Goal: Information Seeking & Learning: Learn about a topic

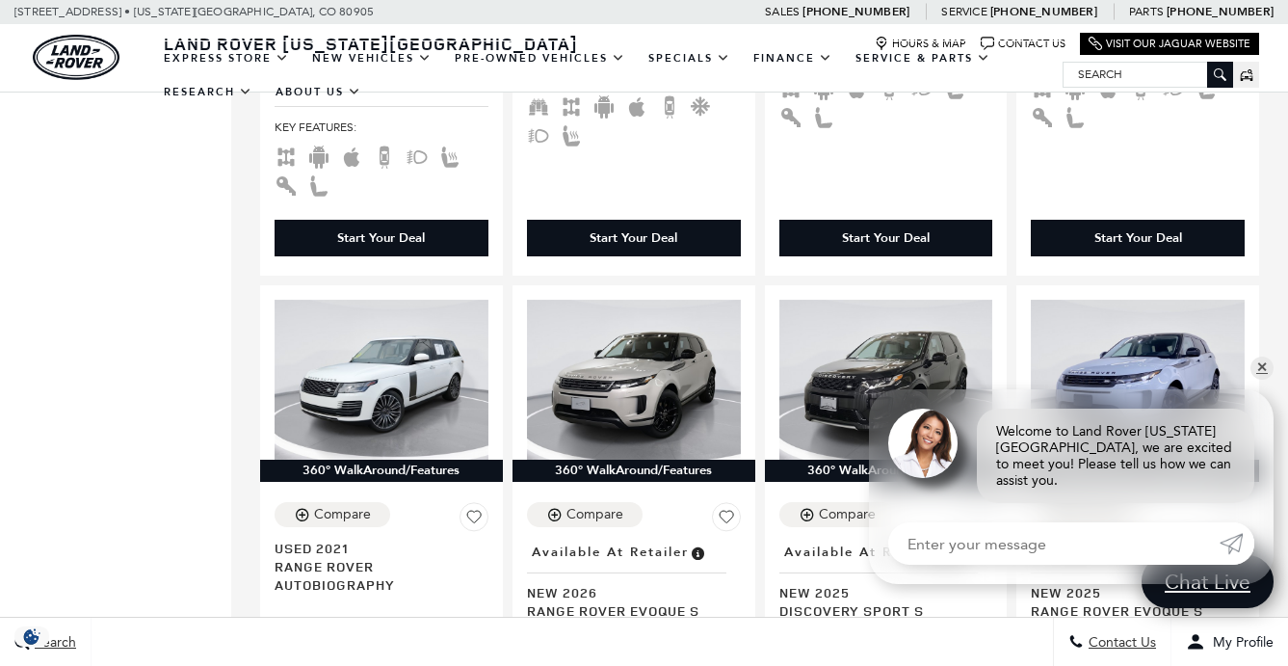
scroll to position [2351, 0]
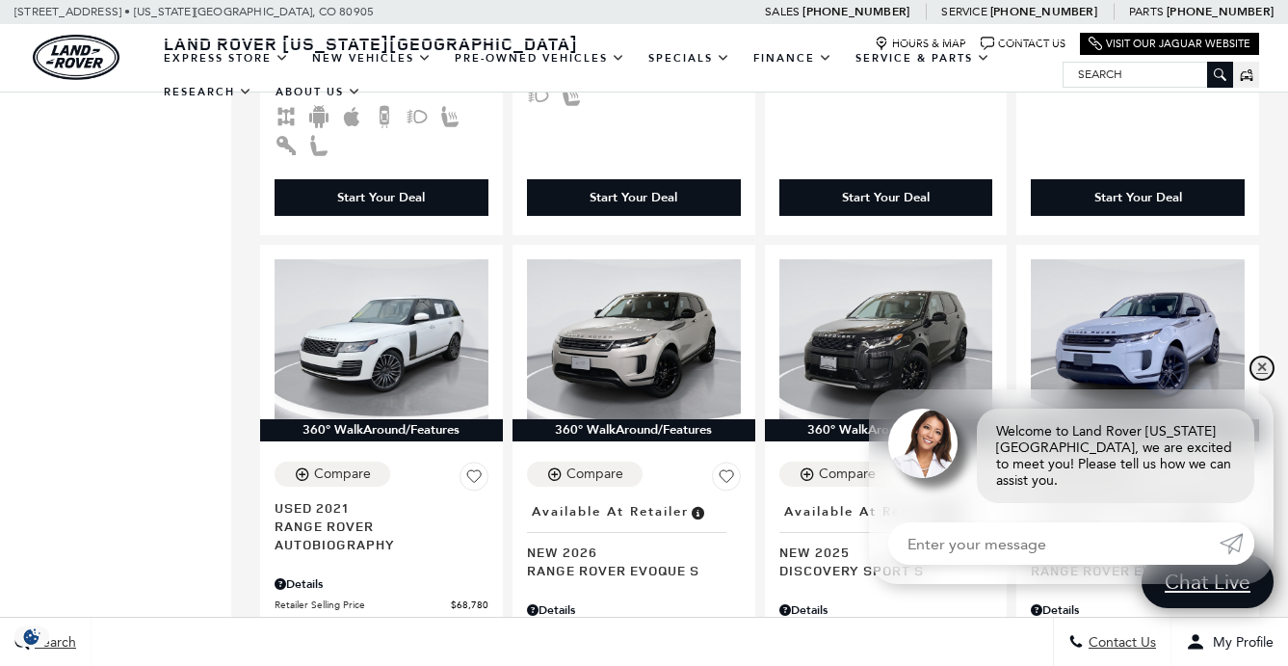
click at [1262, 380] on link "✕" at bounding box center [1262, 367] width 23 height 23
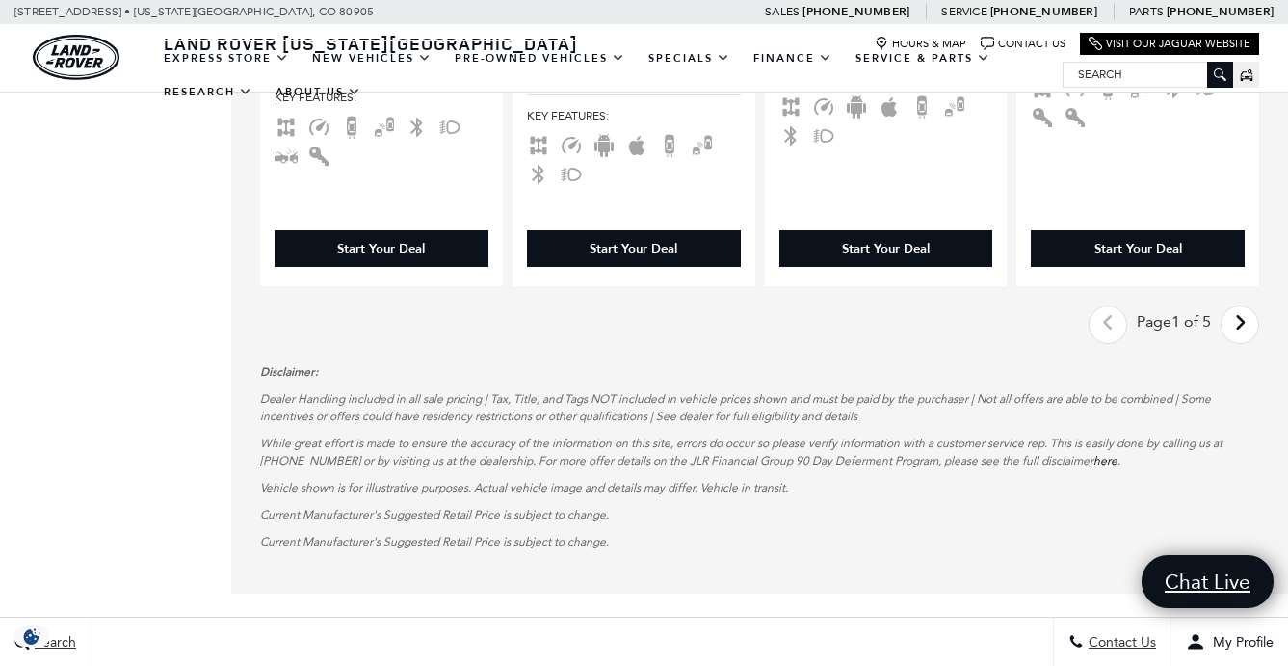
scroll to position [3777, 0]
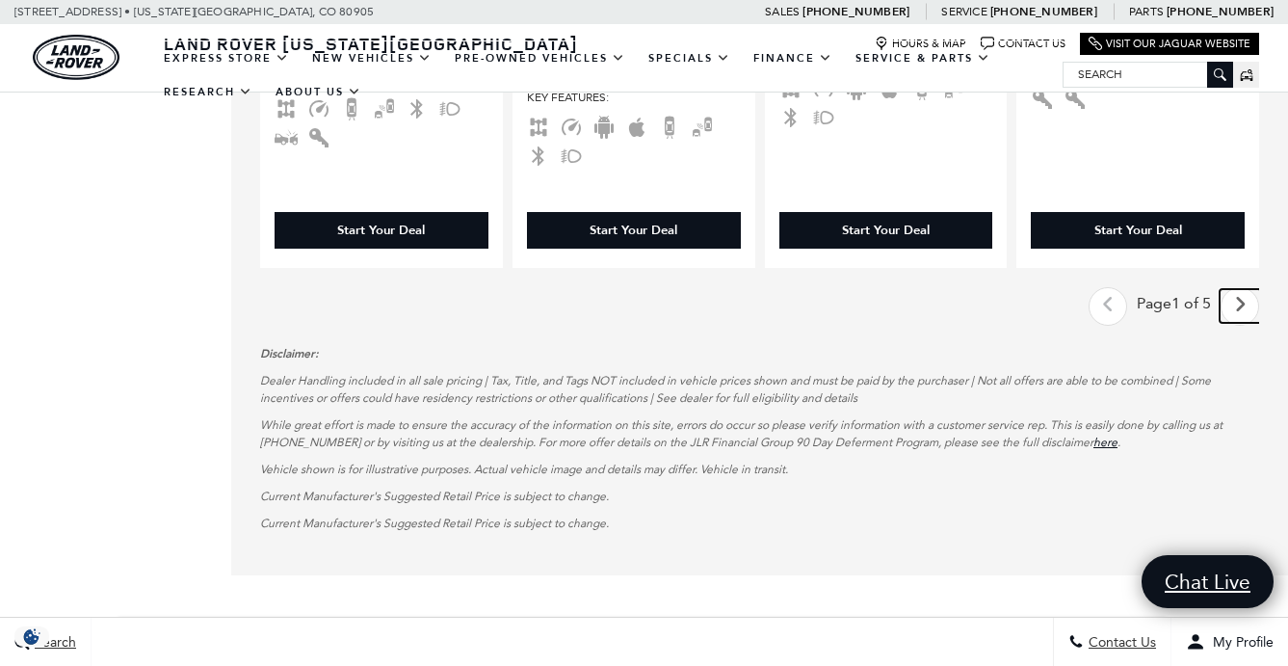
click at [1248, 289] on link "Next - Page" at bounding box center [1240, 306] width 41 height 34
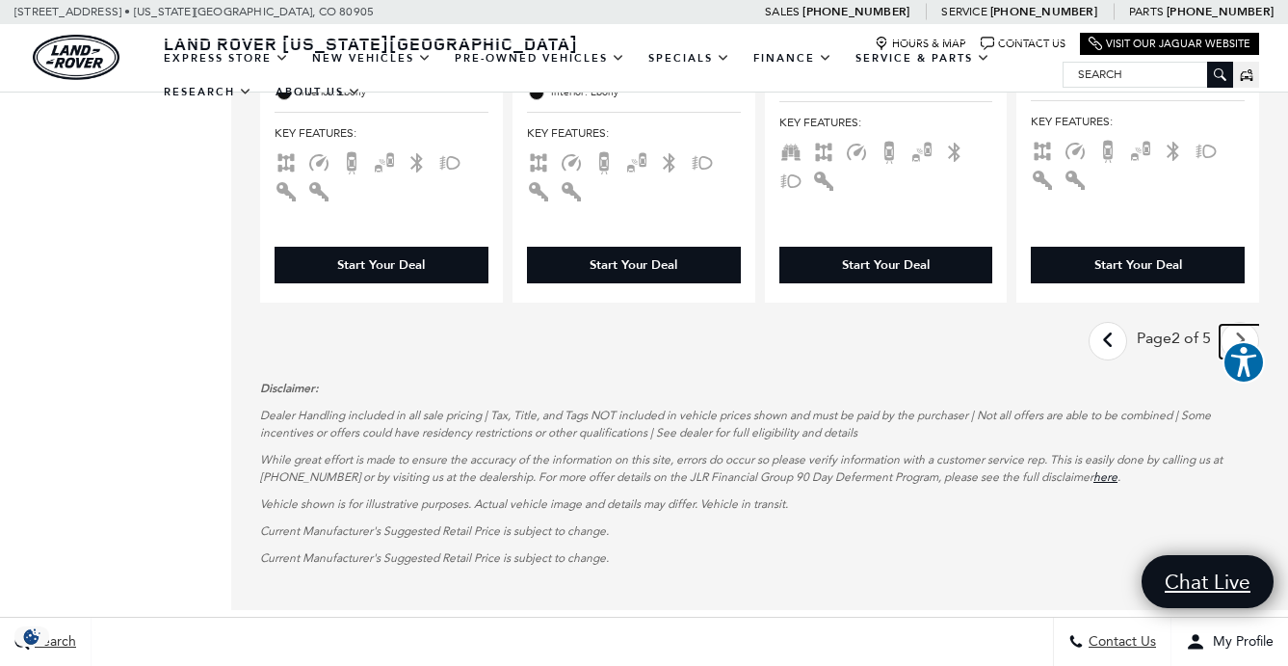
scroll to position [3969, 0]
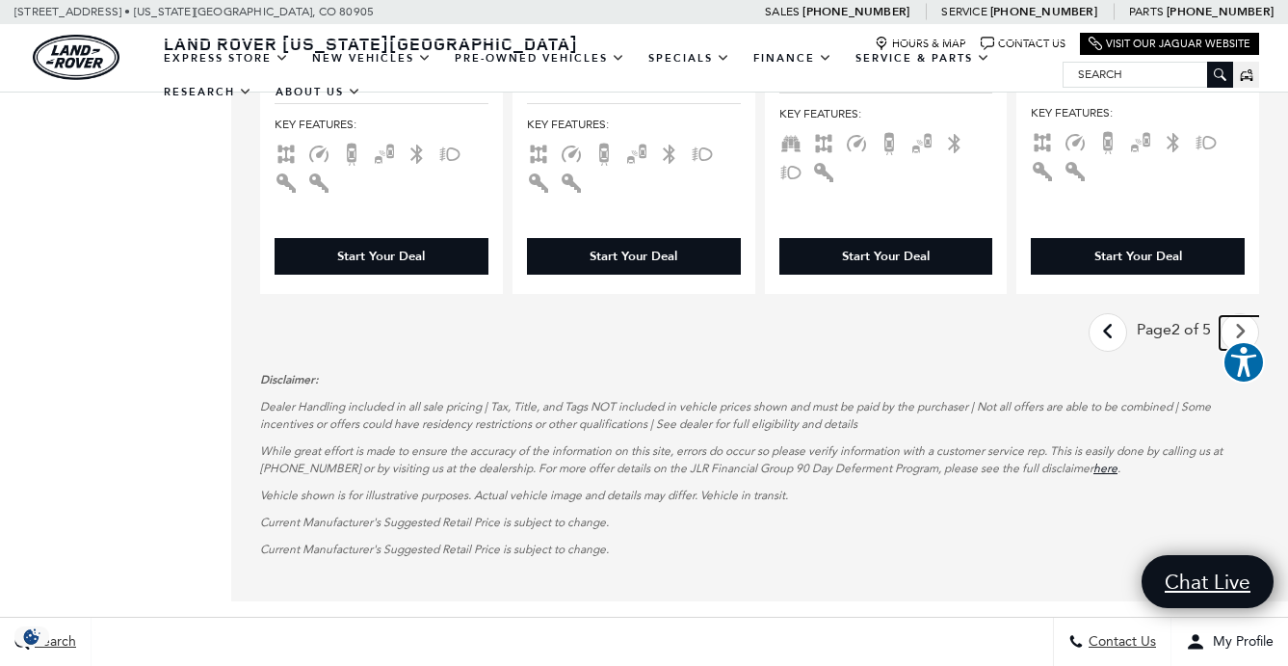
click at [1242, 316] on icon "next page" at bounding box center [1240, 331] width 13 height 31
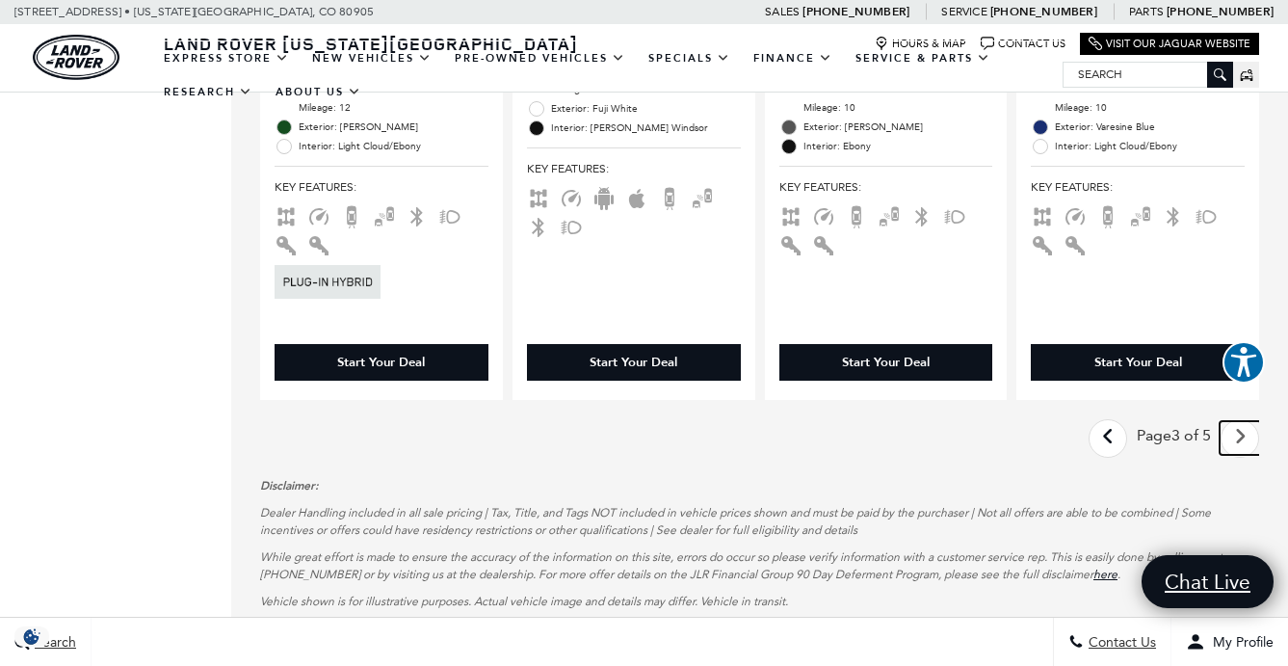
scroll to position [3919, 0]
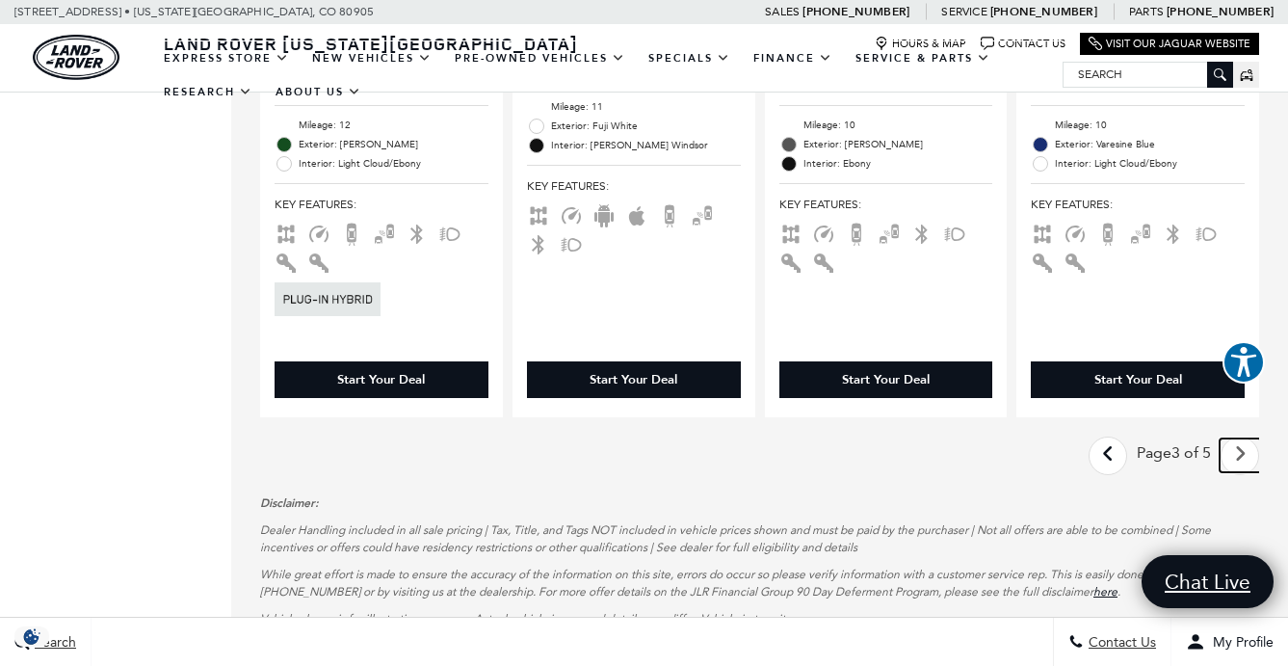
click at [1234, 438] on link "Next - Page" at bounding box center [1240, 455] width 41 height 34
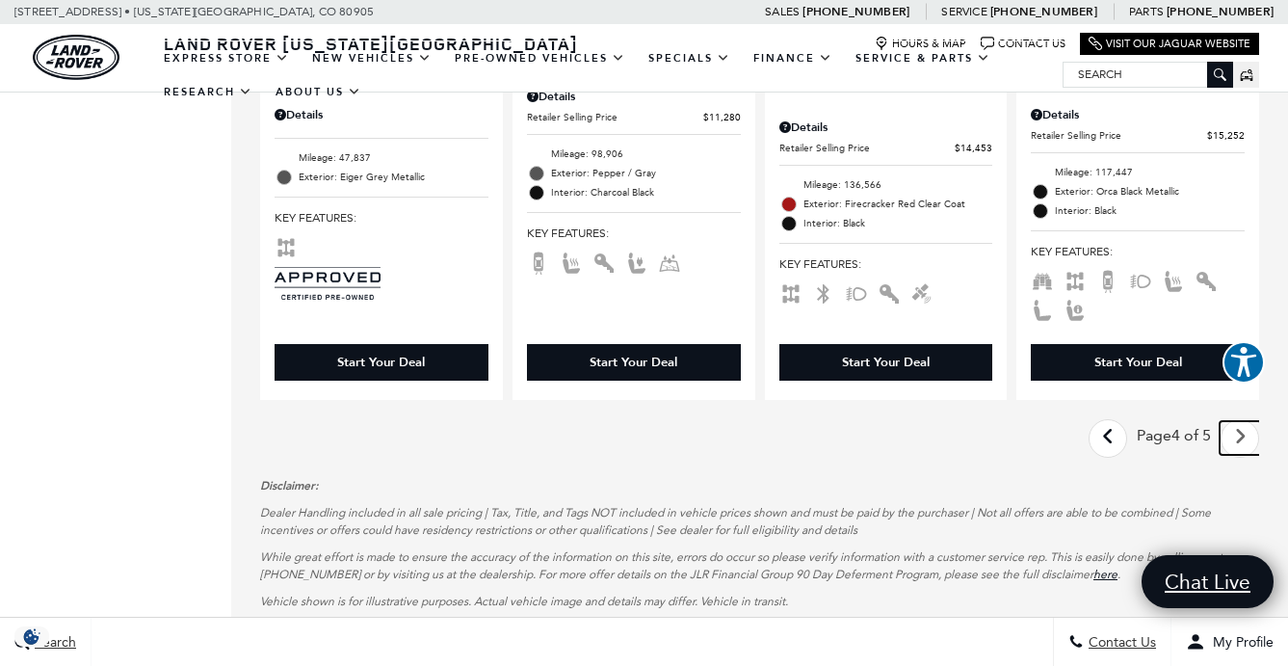
scroll to position [3854, 0]
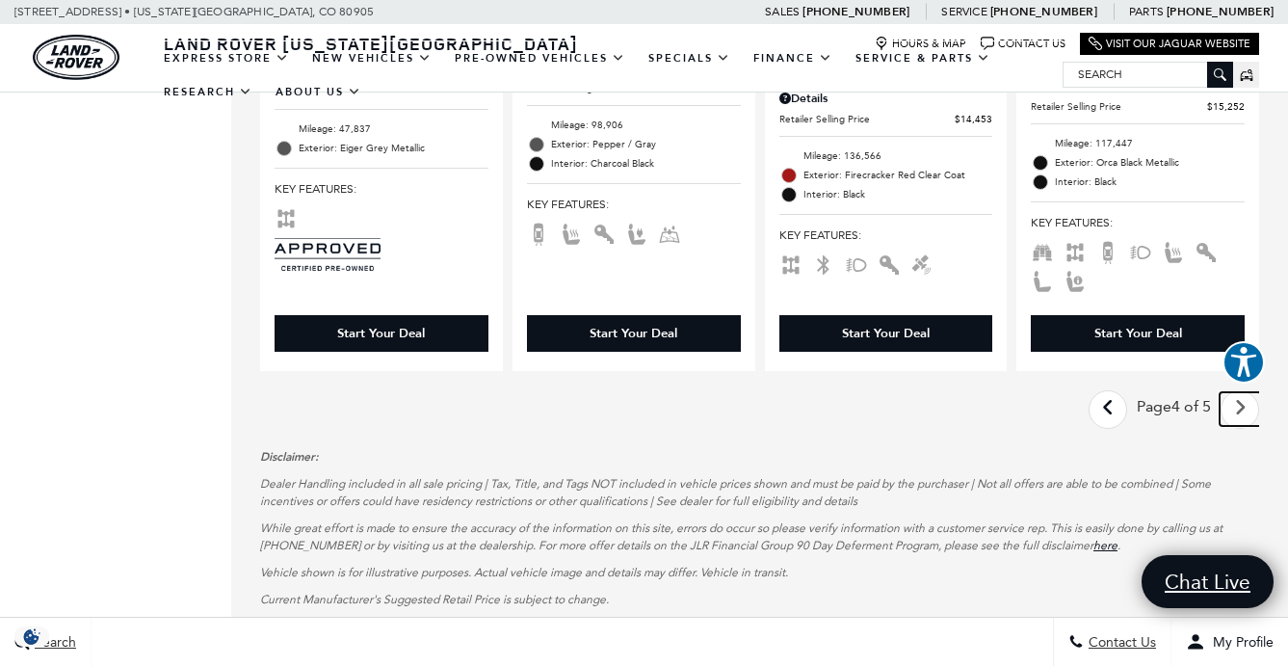
click at [1238, 392] on icon "next page" at bounding box center [1240, 407] width 13 height 31
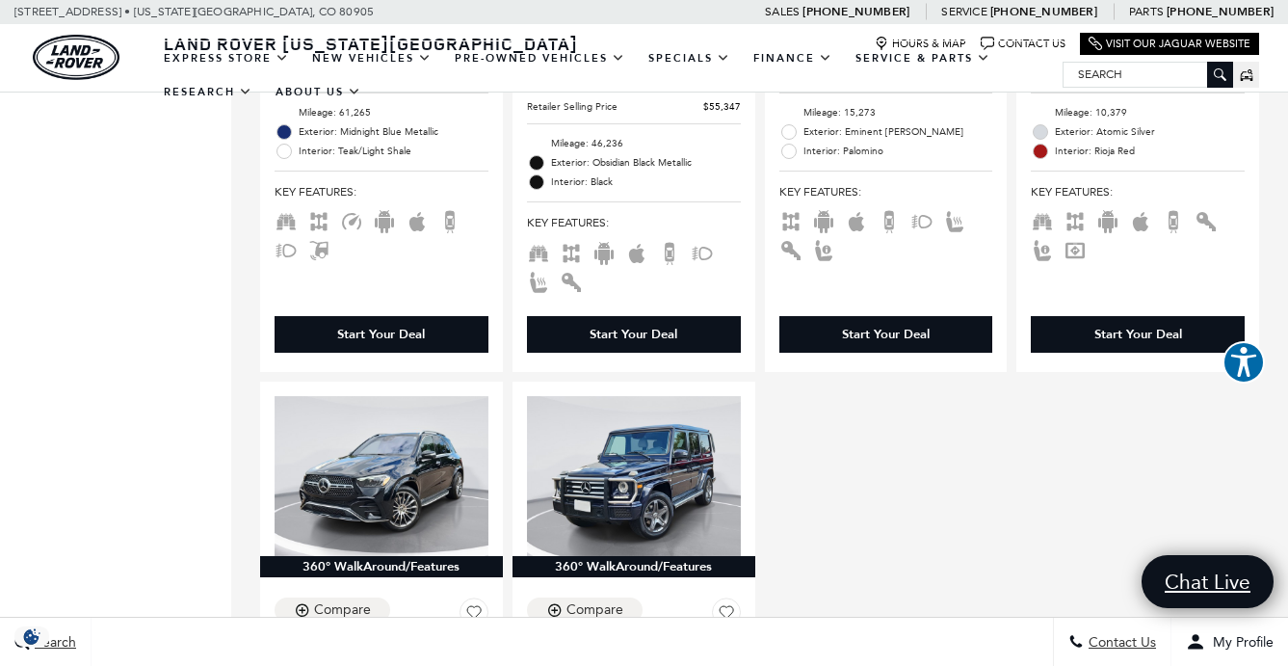
scroll to position [2813, 0]
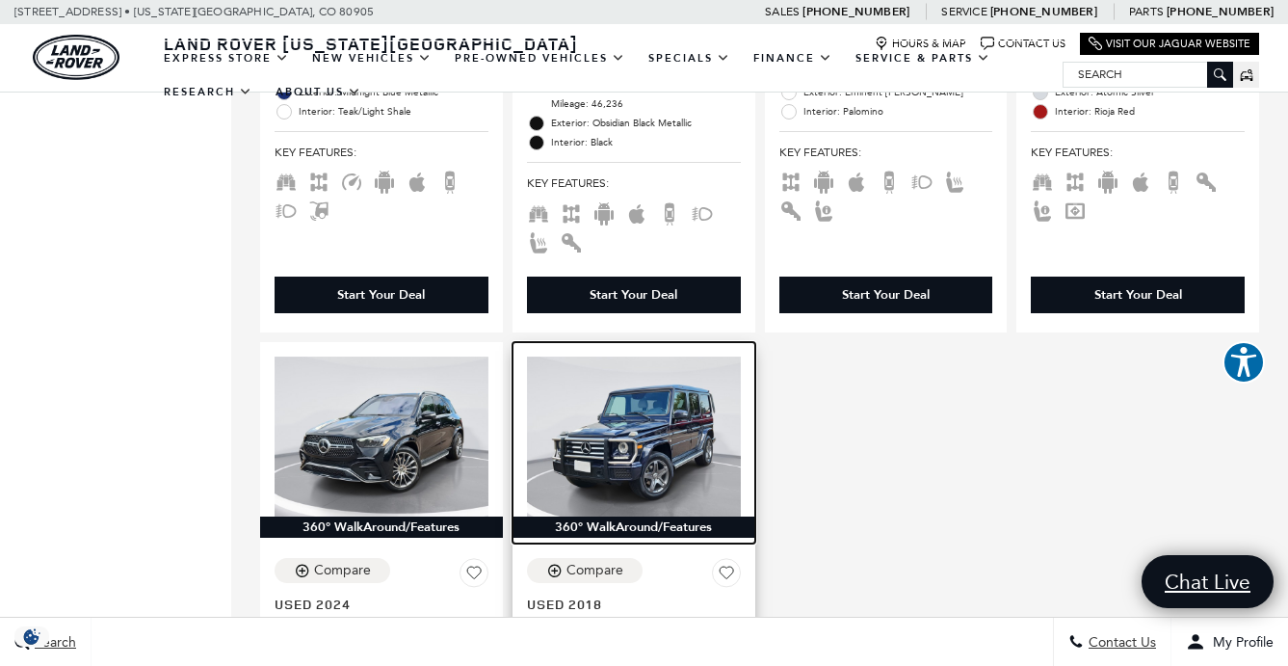
click at [705, 356] on img at bounding box center [634, 436] width 214 height 160
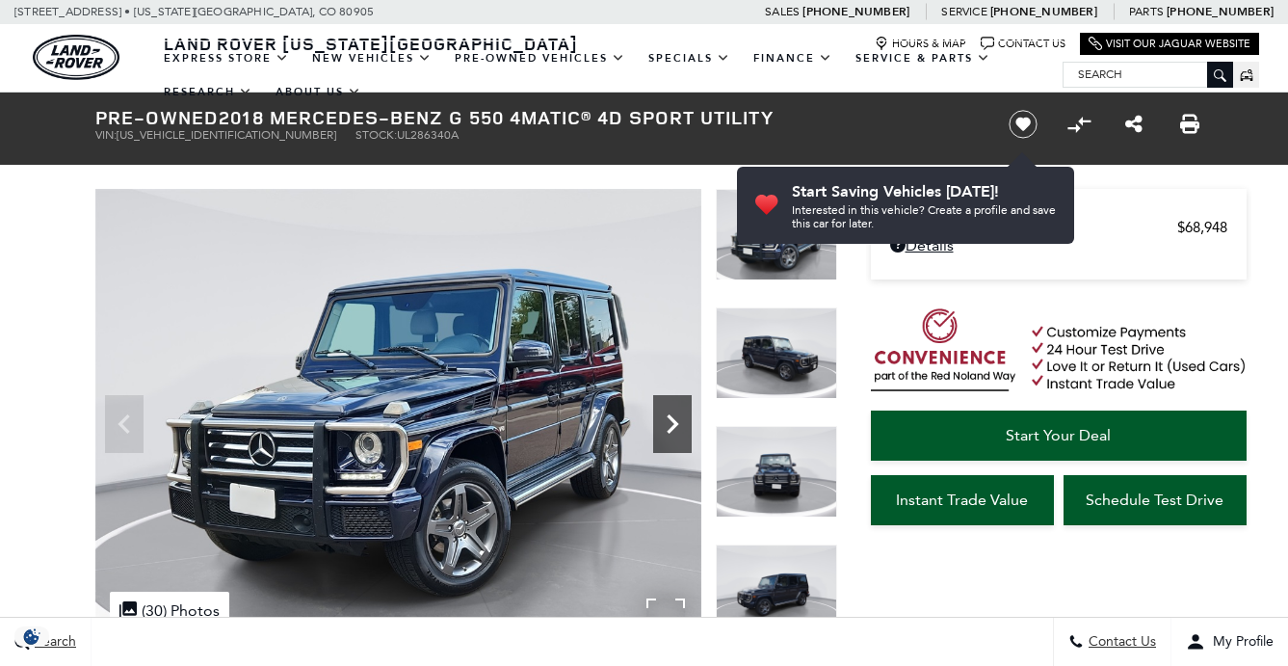
click at [676, 418] on icon "Next" at bounding box center [672, 424] width 39 height 39
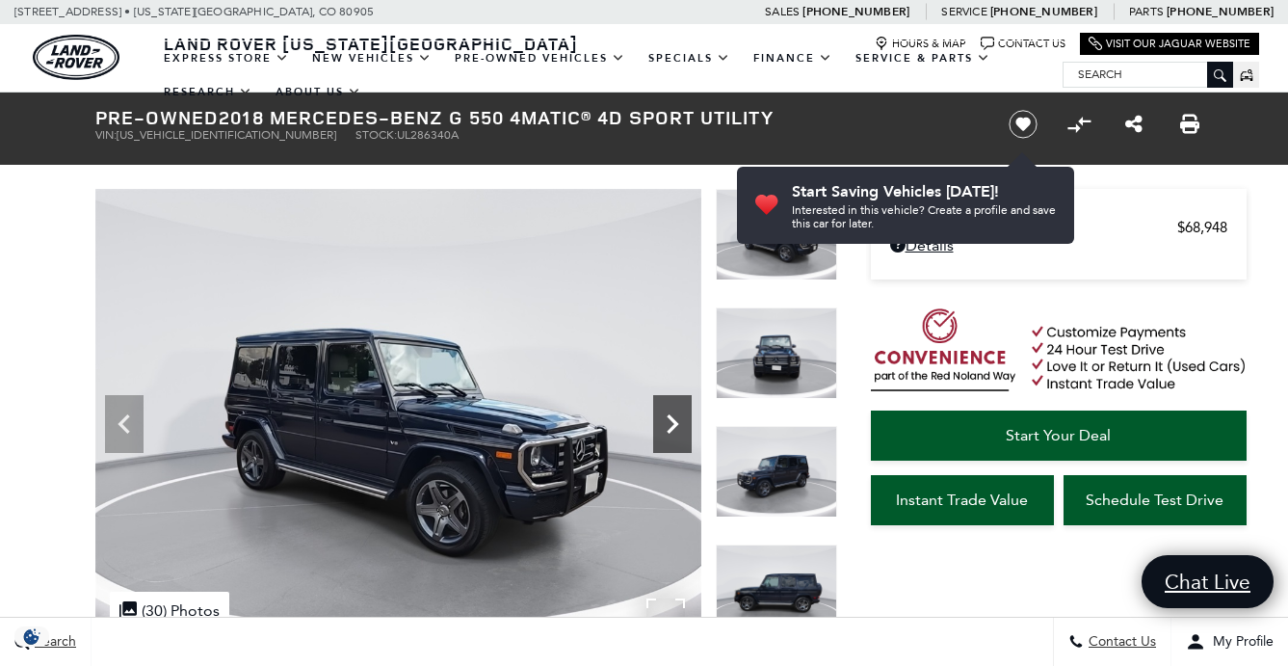
click at [676, 418] on icon "Next" at bounding box center [672, 424] width 39 height 39
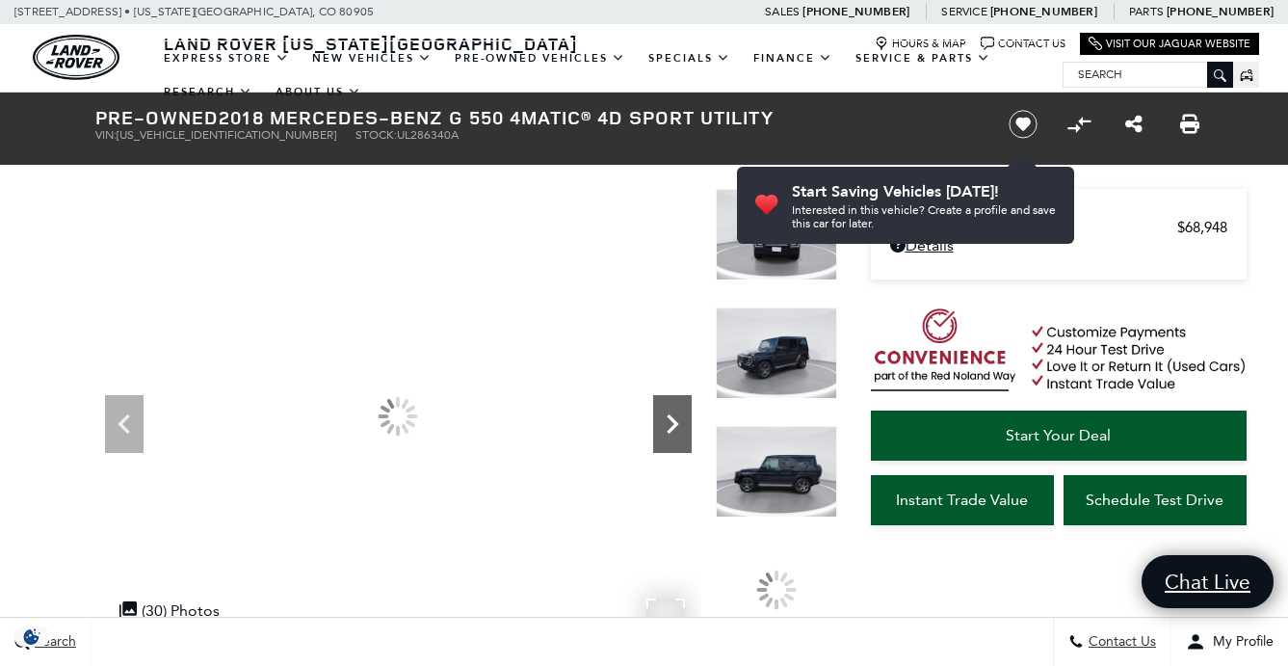
click at [676, 418] on icon "Next" at bounding box center [672, 424] width 39 height 39
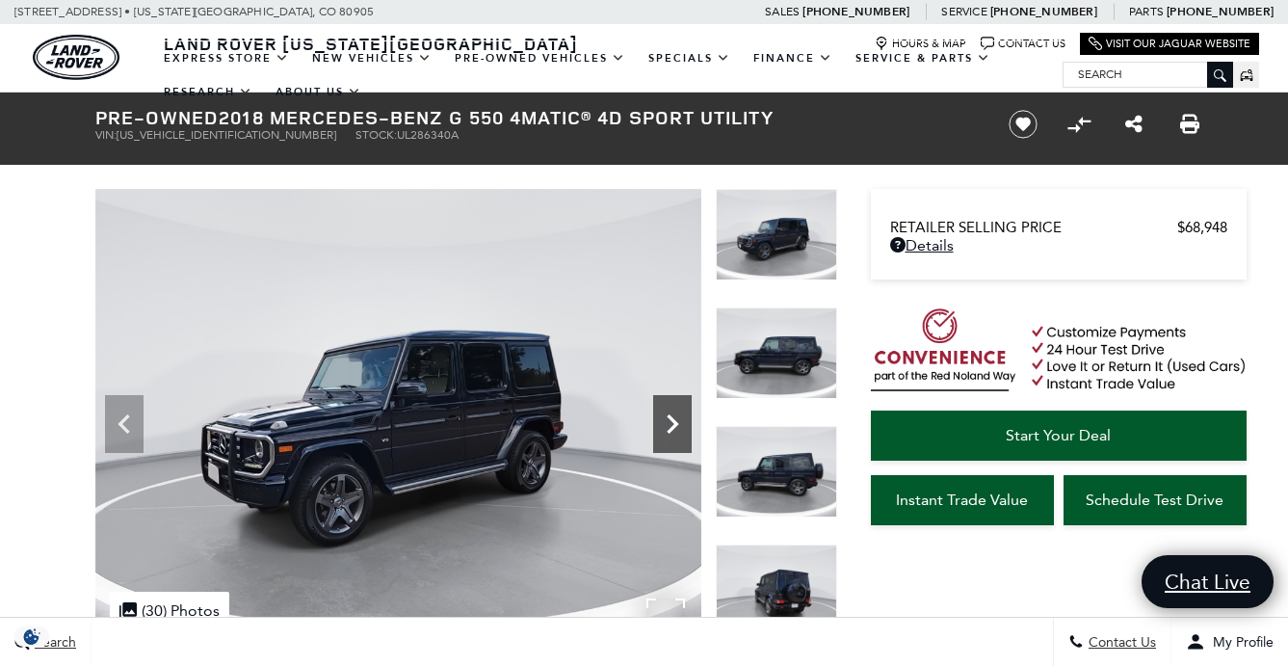
click at [676, 418] on icon "Next" at bounding box center [672, 424] width 39 height 39
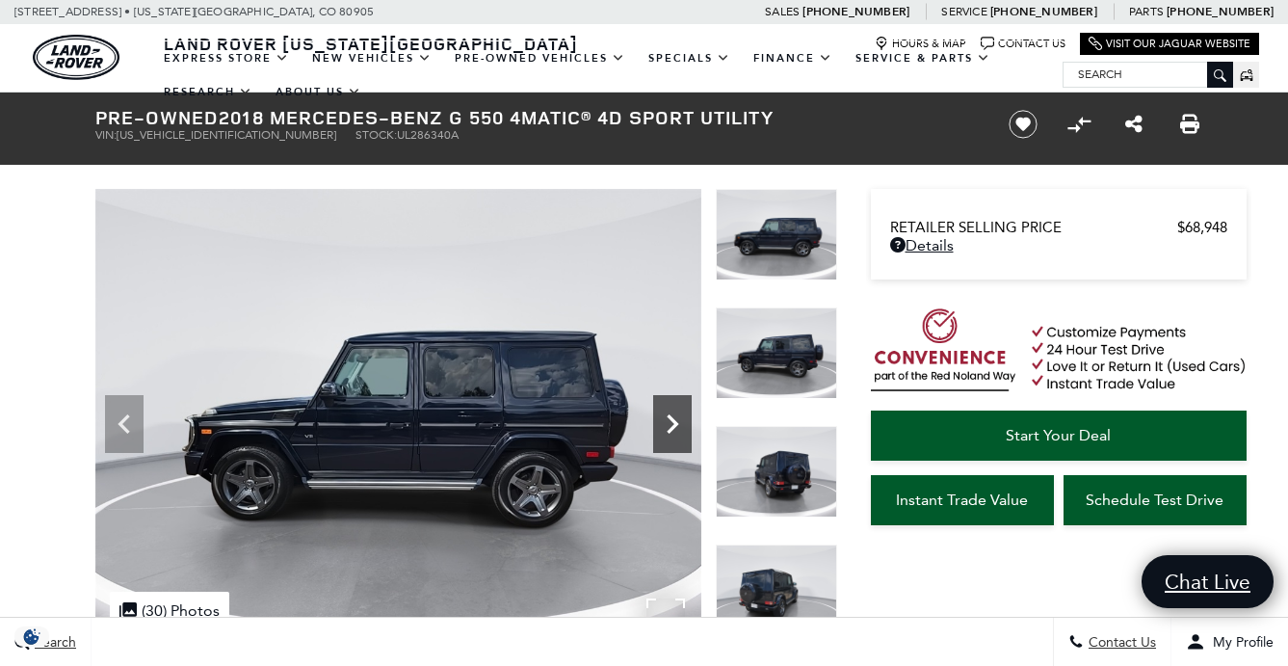
click at [676, 418] on icon "Next" at bounding box center [672, 424] width 39 height 39
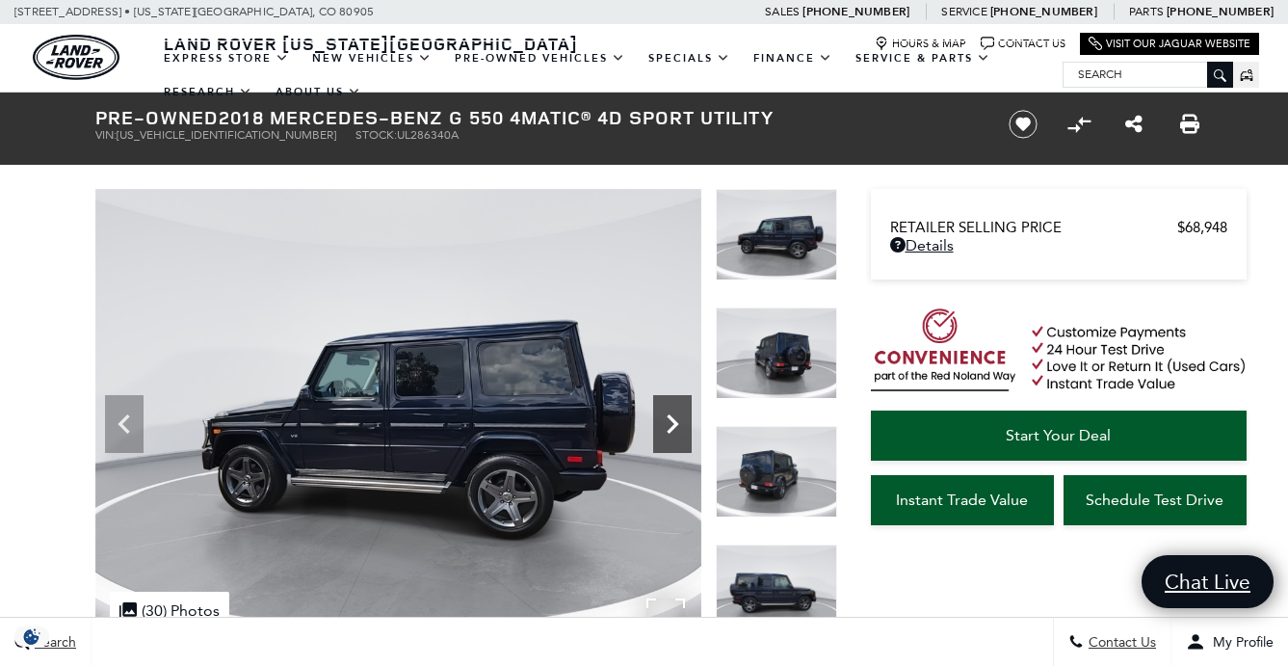
click at [676, 418] on icon "Next" at bounding box center [672, 424] width 39 height 39
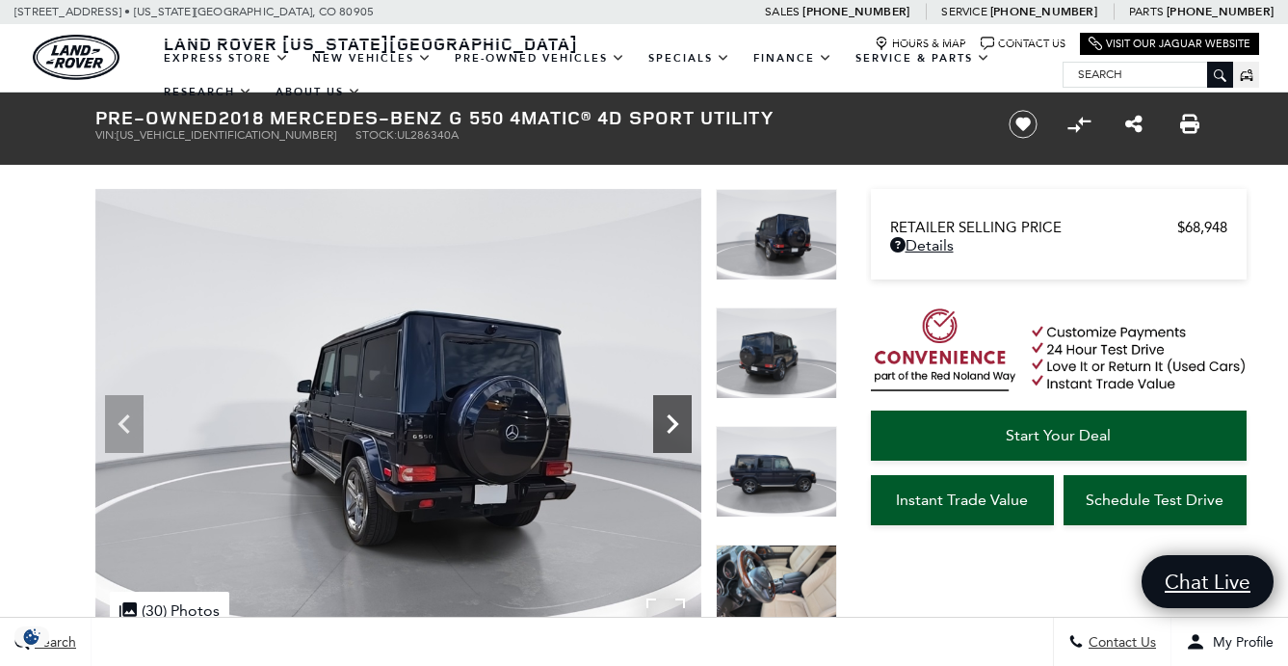
click at [676, 418] on icon "Next" at bounding box center [672, 424] width 39 height 39
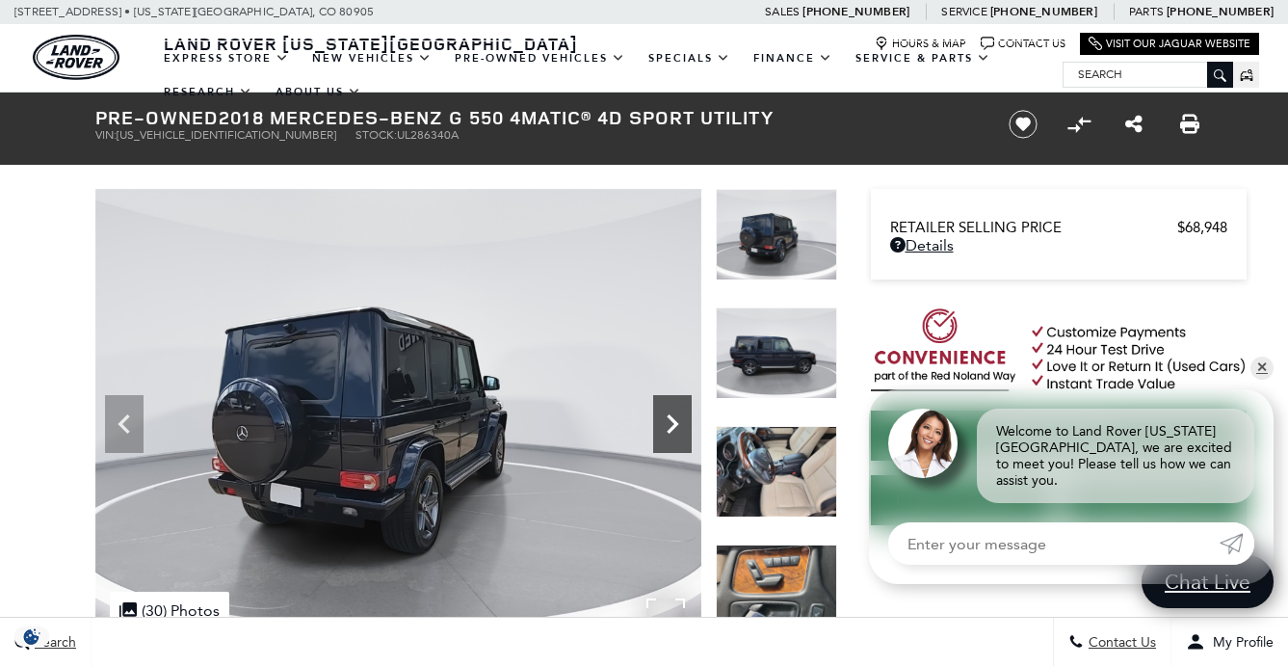
click at [676, 418] on icon "Next" at bounding box center [672, 424] width 39 height 39
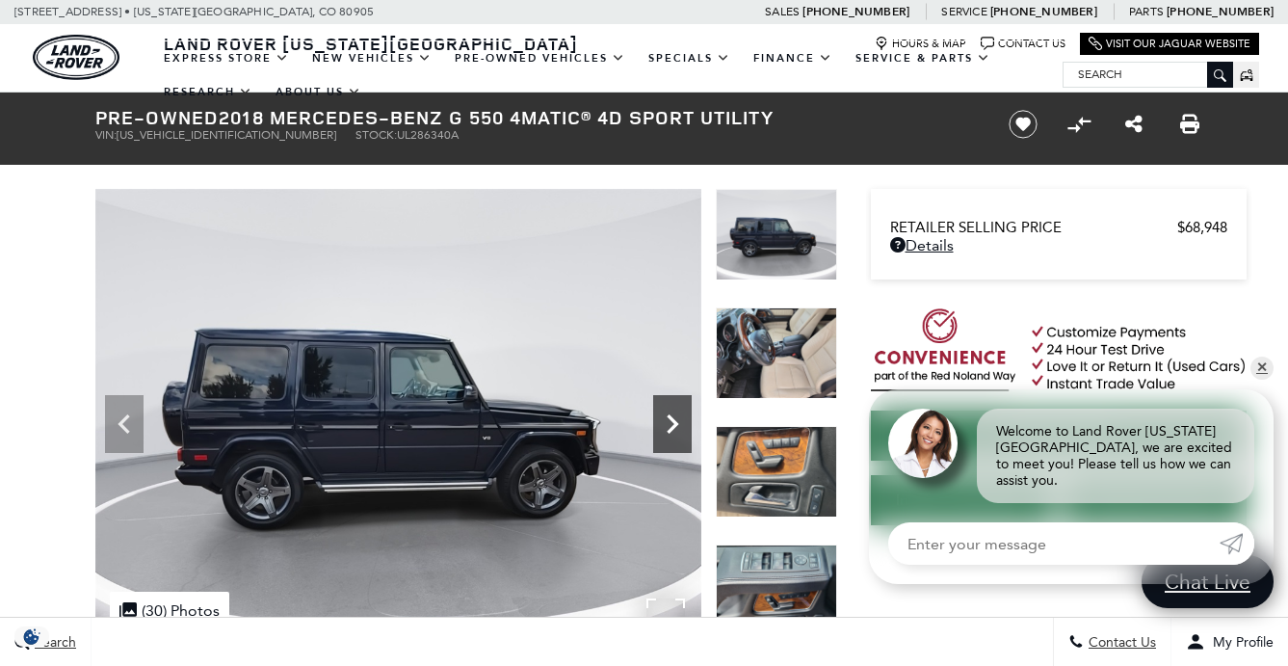
click at [676, 418] on icon "Next" at bounding box center [672, 424] width 39 height 39
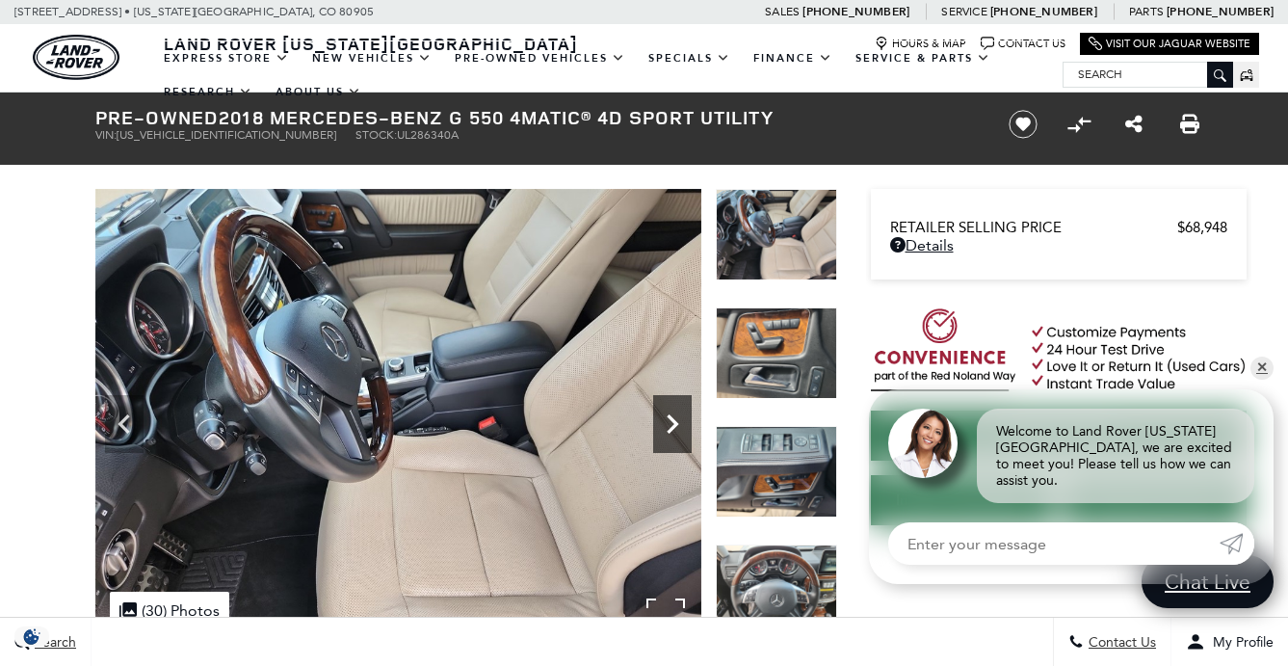
click at [676, 418] on icon "Next" at bounding box center [672, 424] width 39 height 39
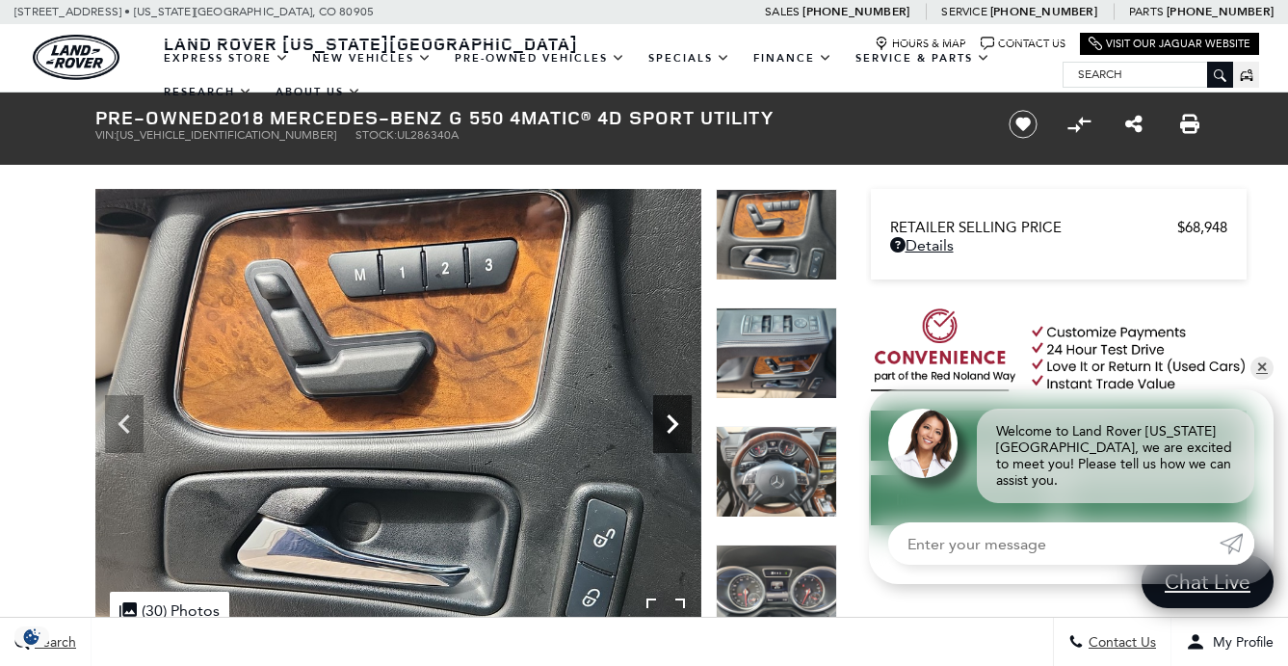
click at [676, 418] on icon "Next" at bounding box center [672, 424] width 39 height 39
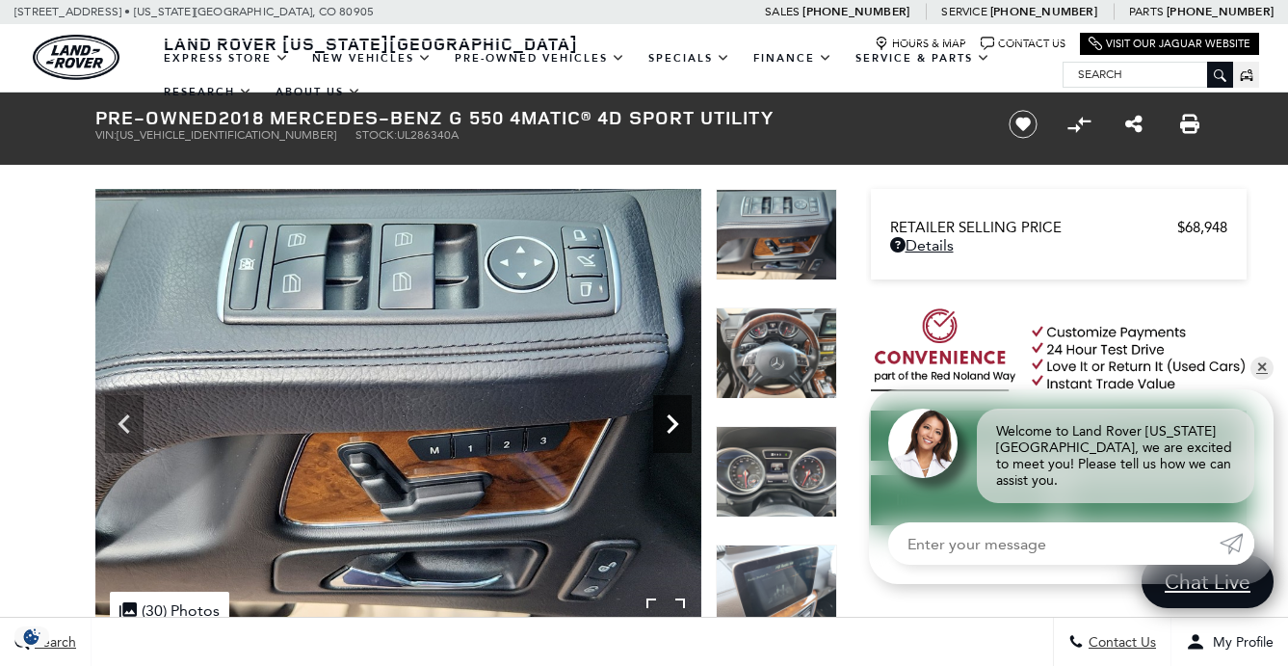
click at [676, 418] on icon "Next" at bounding box center [672, 424] width 39 height 39
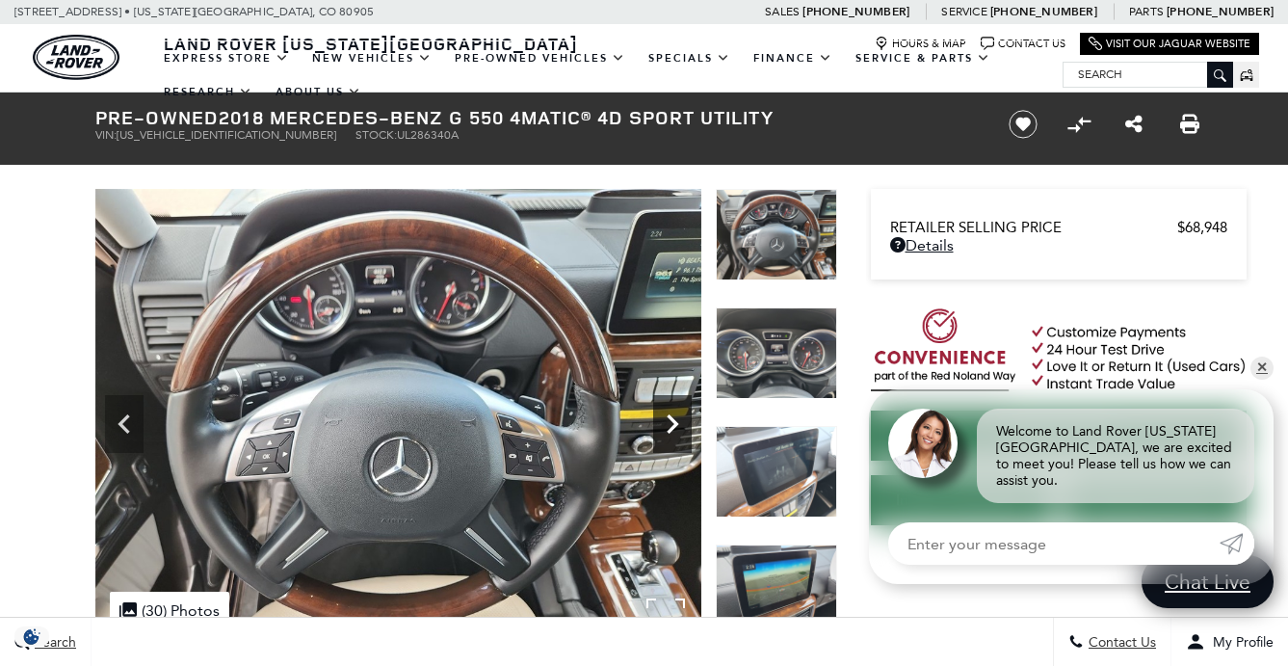
click at [676, 418] on icon "Next" at bounding box center [672, 424] width 39 height 39
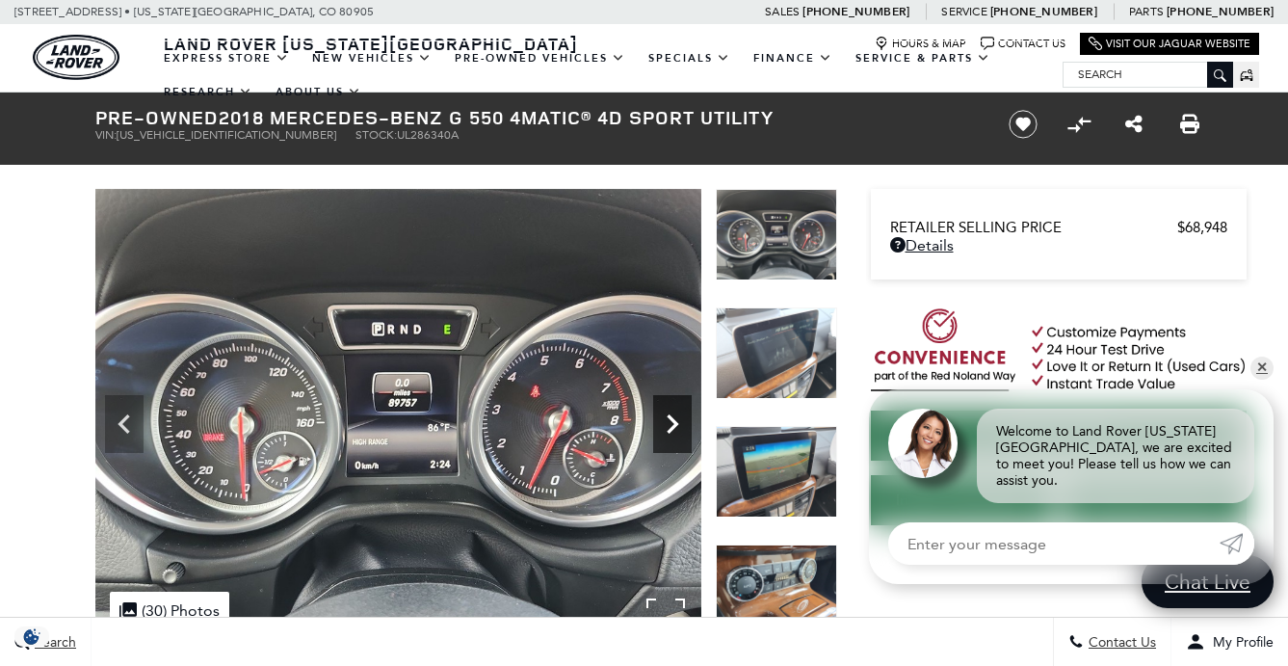
click at [676, 418] on icon "Next" at bounding box center [672, 424] width 39 height 39
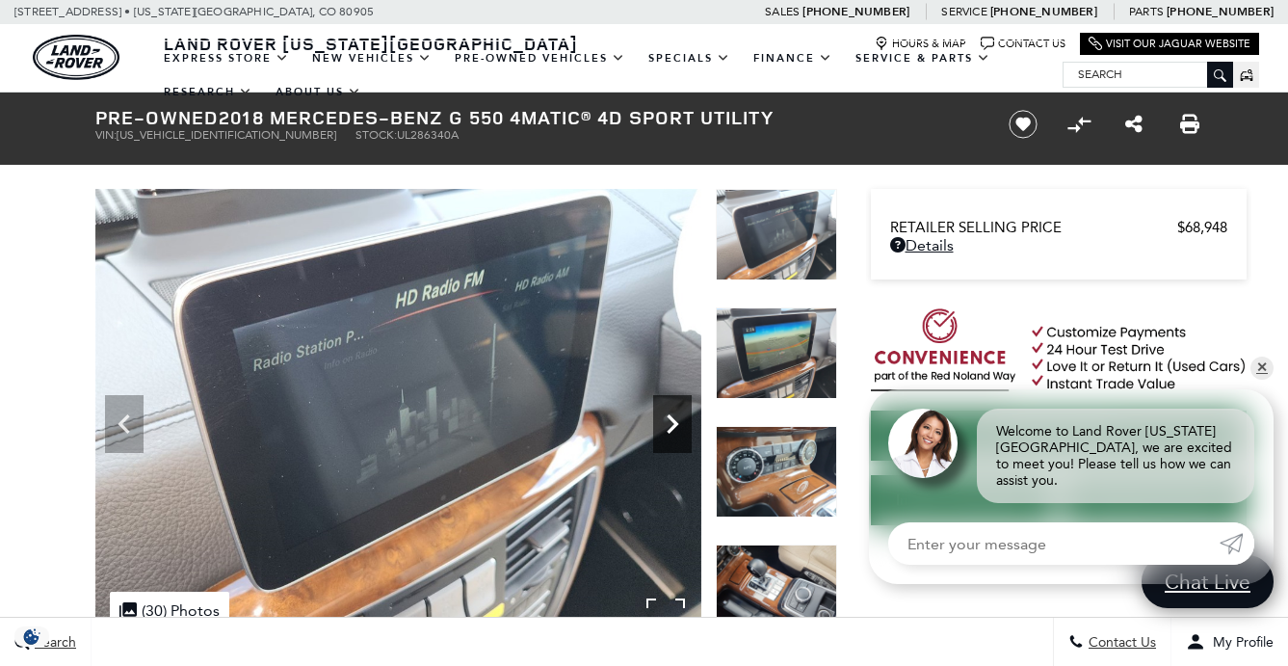
click at [676, 418] on icon "Next" at bounding box center [672, 424] width 39 height 39
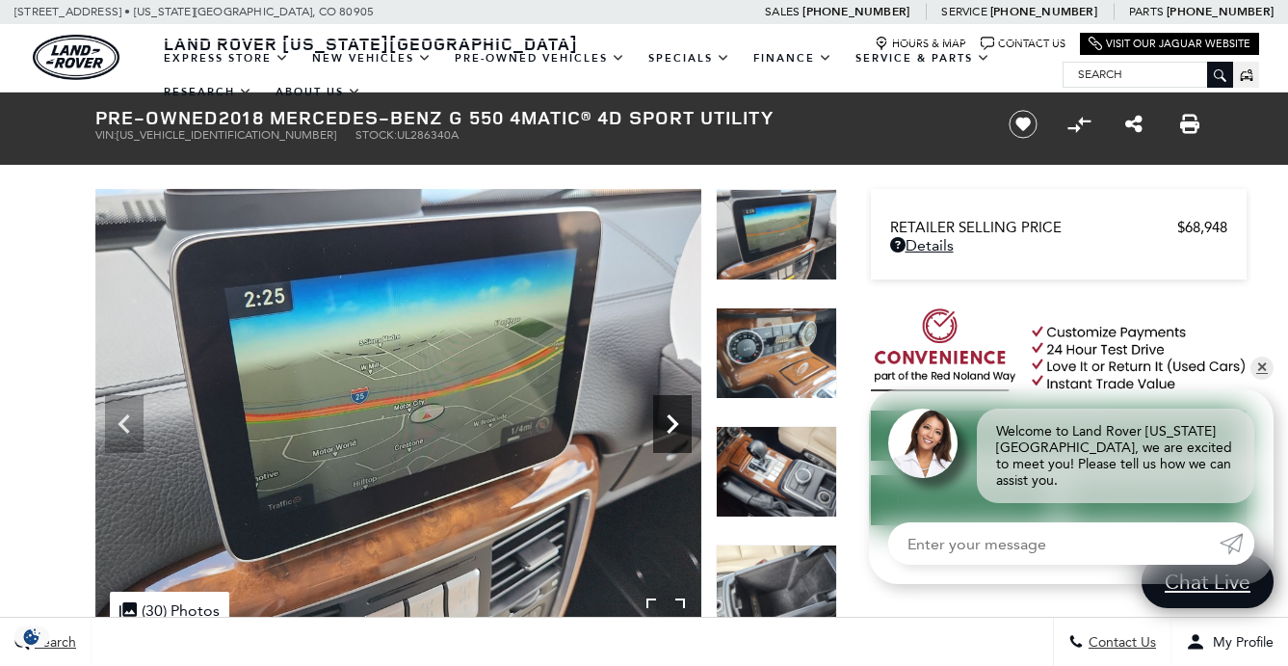
click at [676, 418] on icon "Next" at bounding box center [672, 424] width 39 height 39
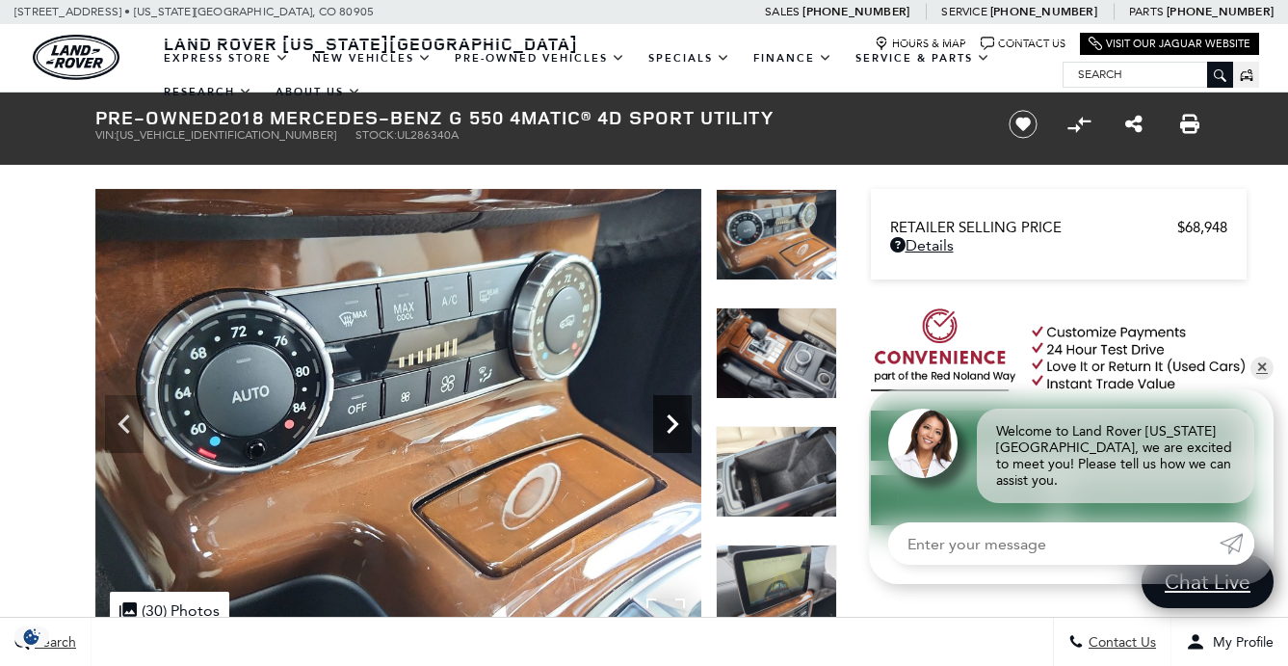
click at [677, 418] on icon "Next" at bounding box center [672, 424] width 39 height 39
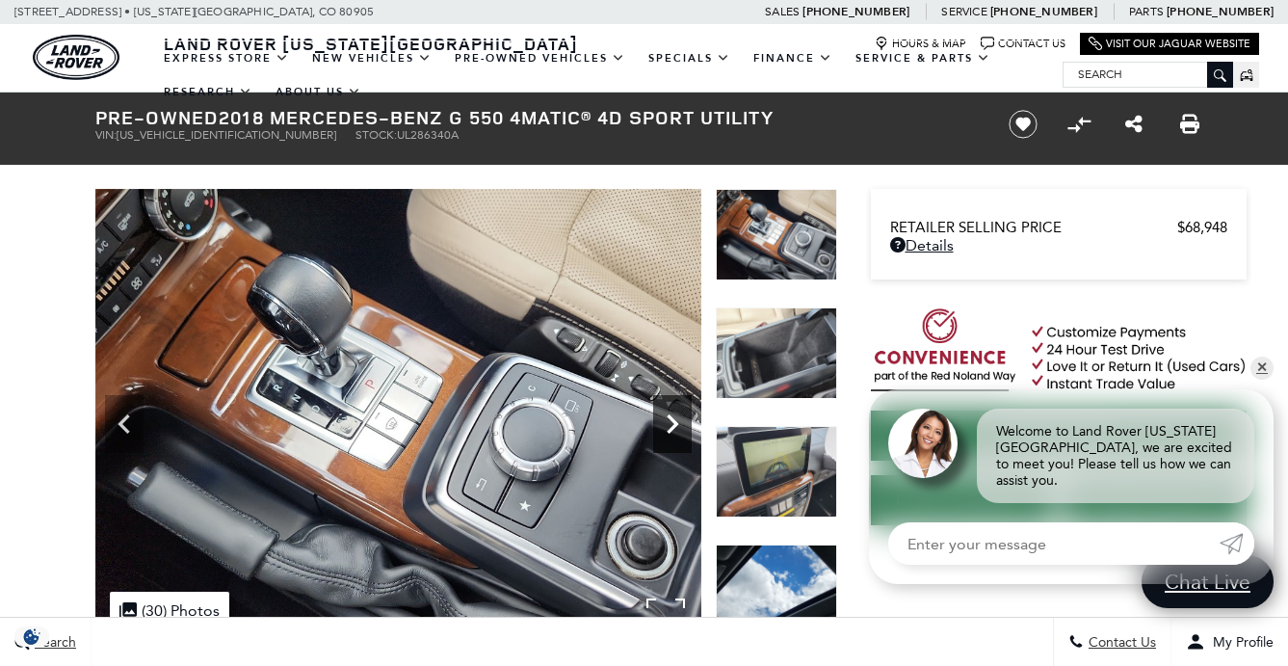
click at [677, 418] on icon "Next" at bounding box center [672, 424] width 39 height 39
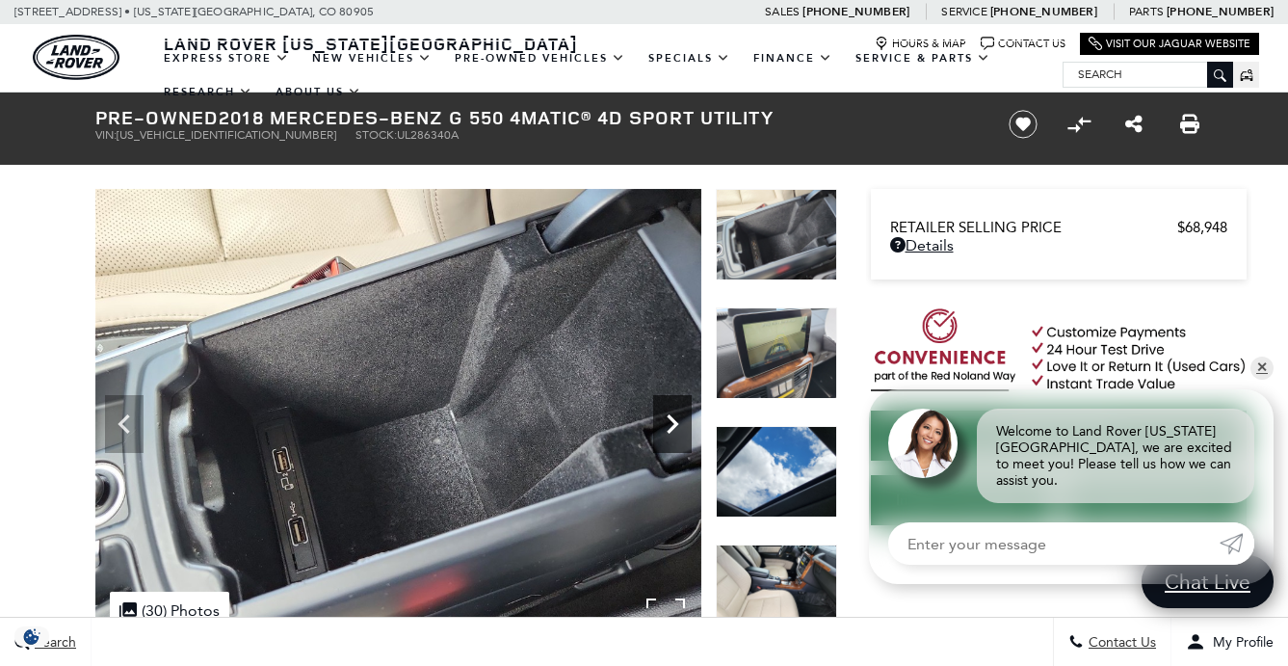
click at [677, 418] on icon "Next" at bounding box center [672, 424] width 39 height 39
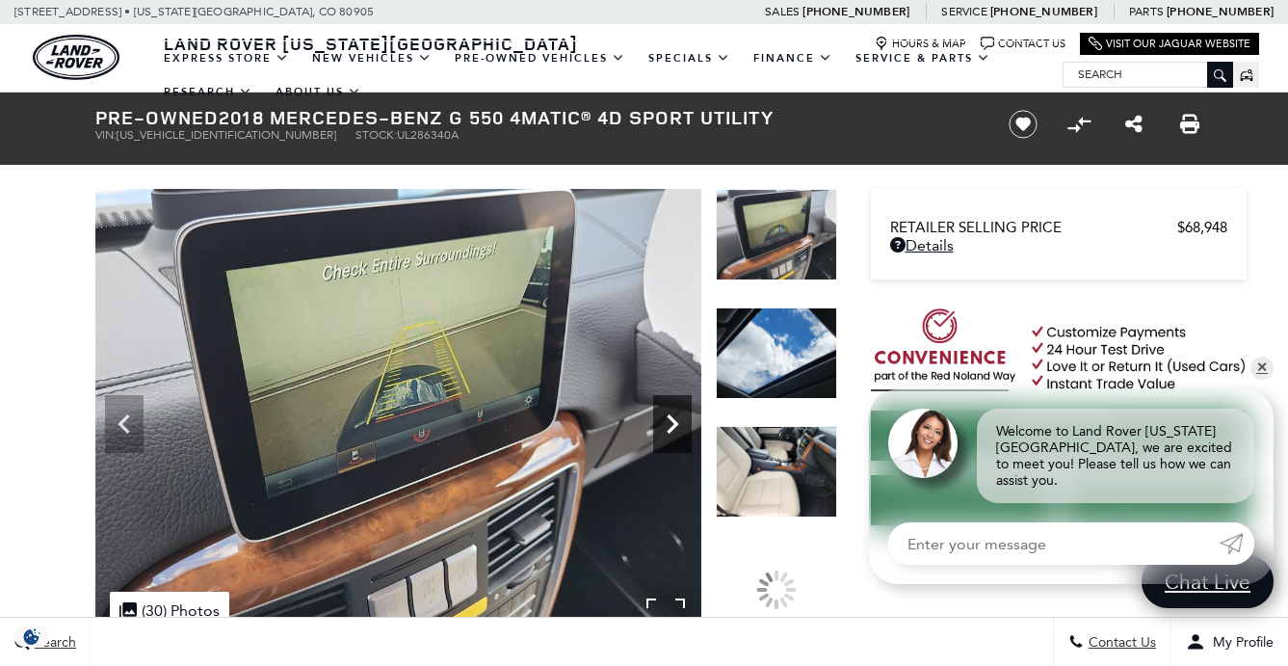
click at [677, 418] on icon "Next" at bounding box center [672, 424] width 39 height 39
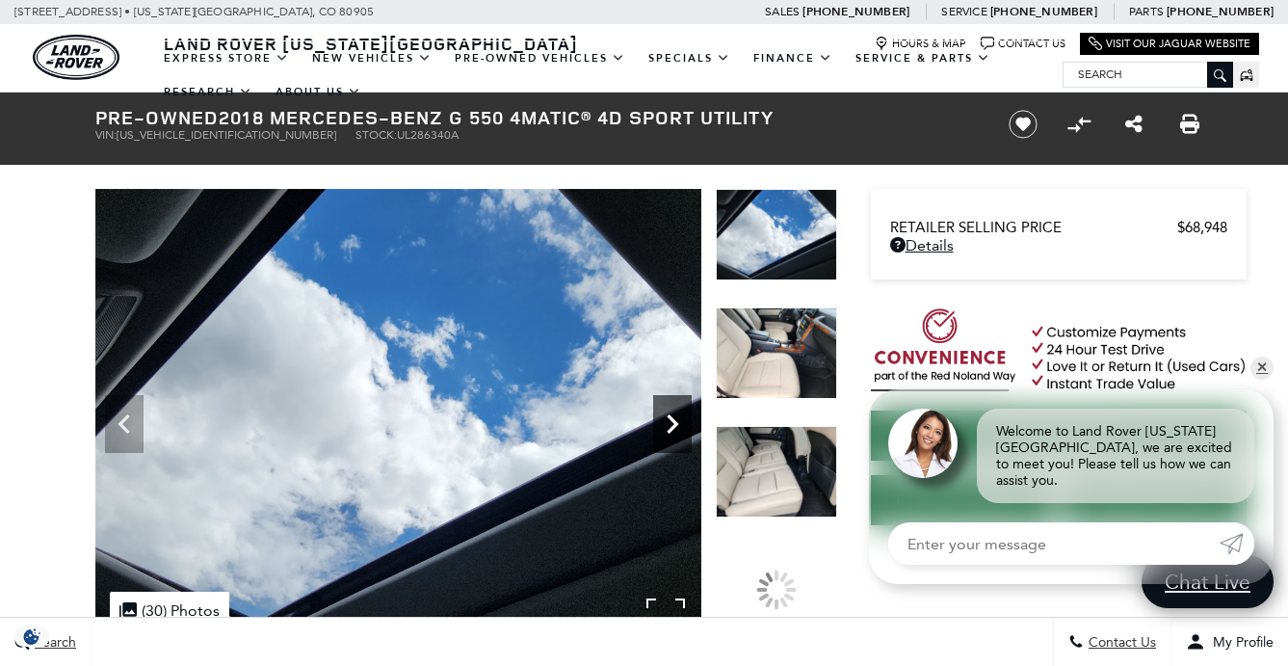
click at [677, 418] on icon "Next" at bounding box center [672, 424] width 39 height 39
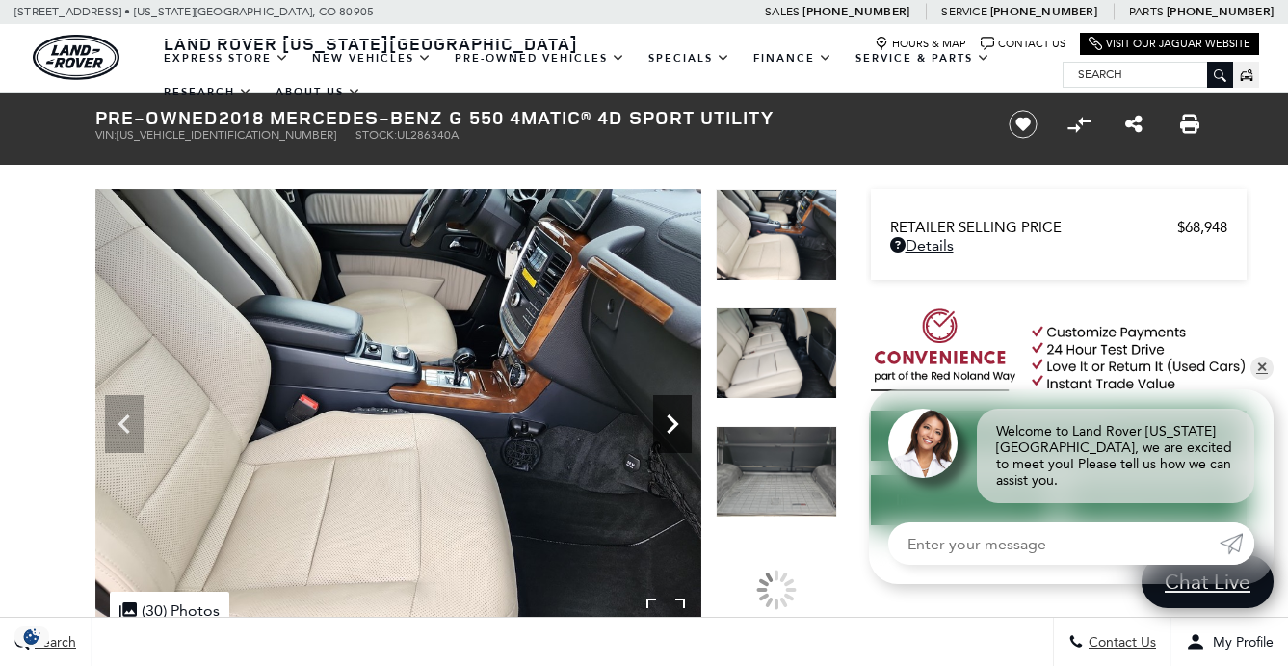
click at [677, 418] on icon "Next" at bounding box center [672, 424] width 39 height 39
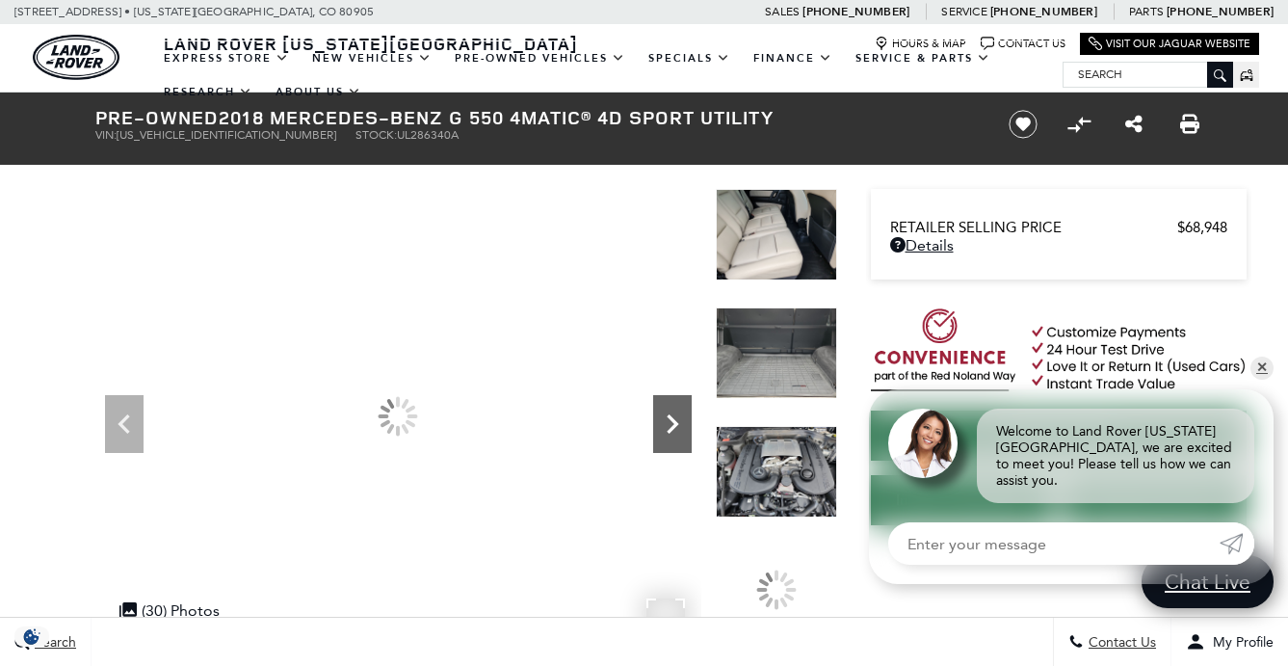
click at [677, 418] on icon "Next" at bounding box center [672, 424] width 39 height 39
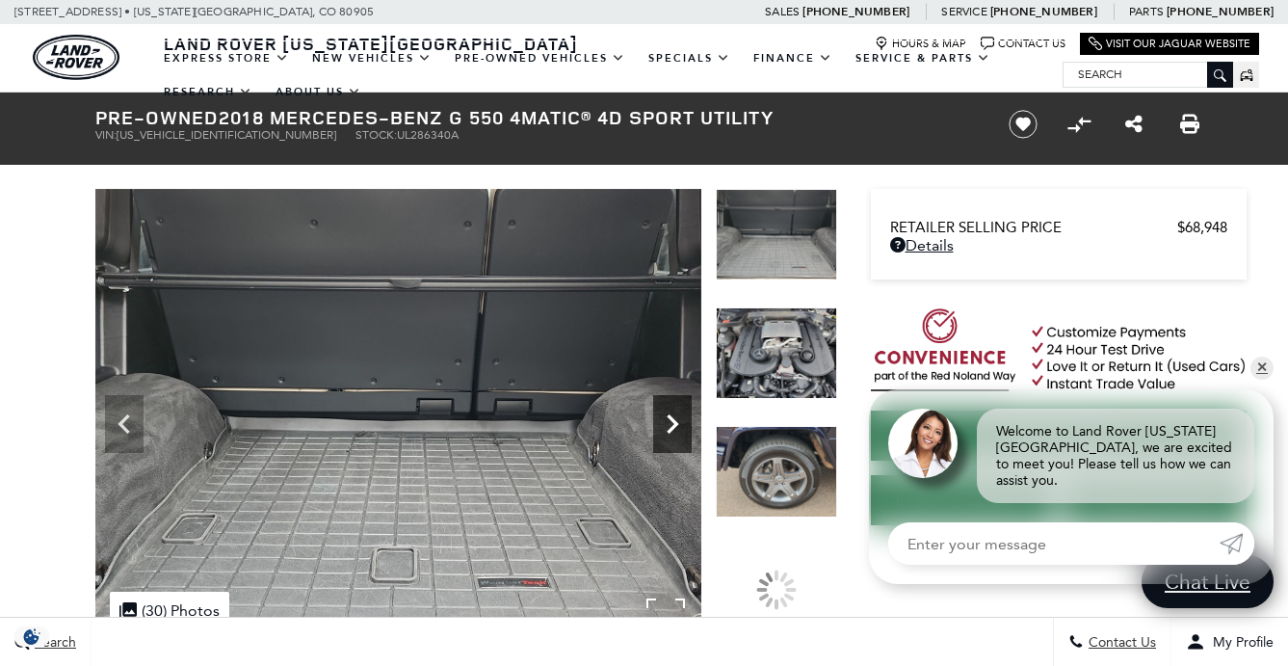
click at [677, 418] on icon "Next" at bounding box center [672, 424] width 39 height 39
